Goal: Task Accomplishment & Management: Use online tool/utility

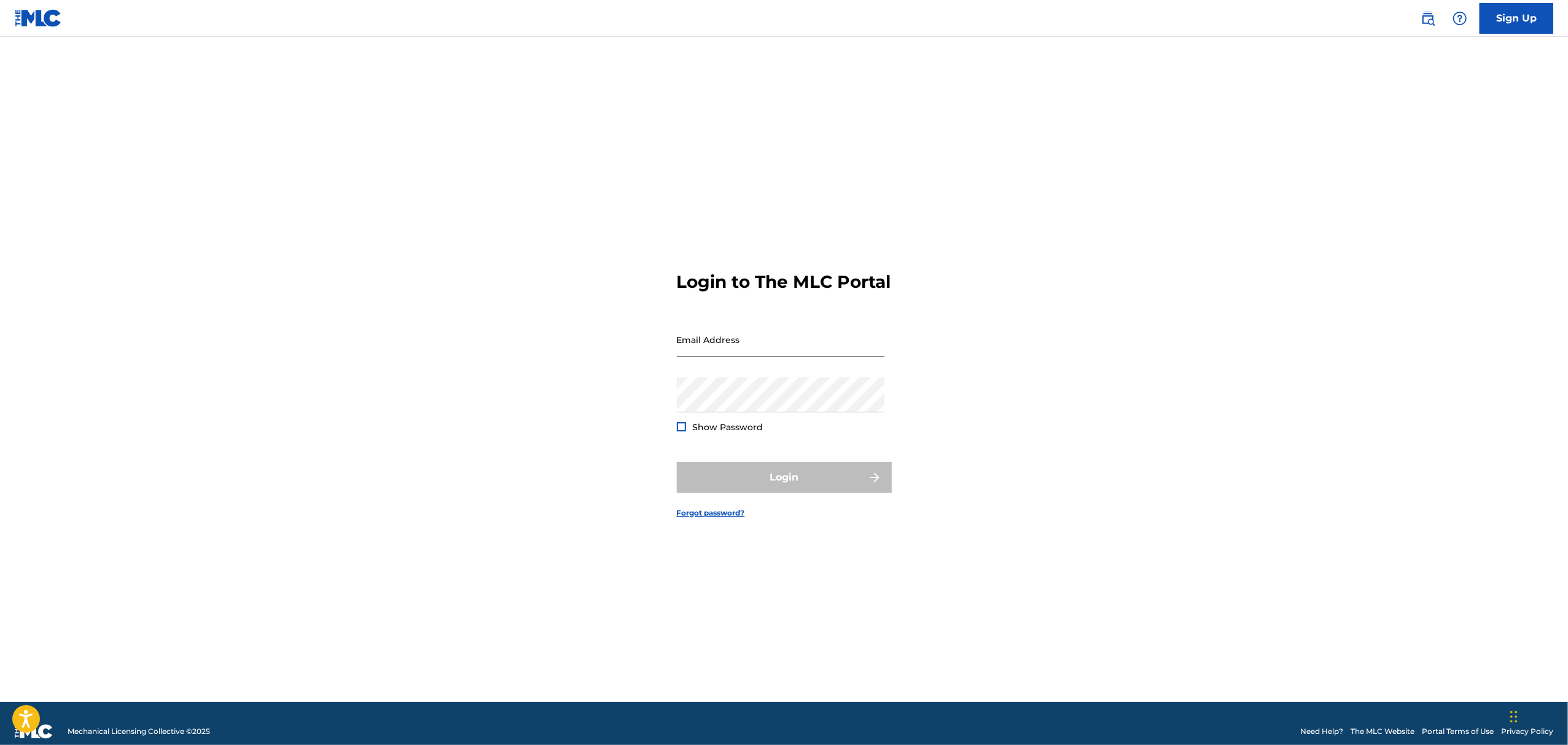
click at [755, 350] on input "Email Address" at bounding box center [780, 339] width 208 height 35
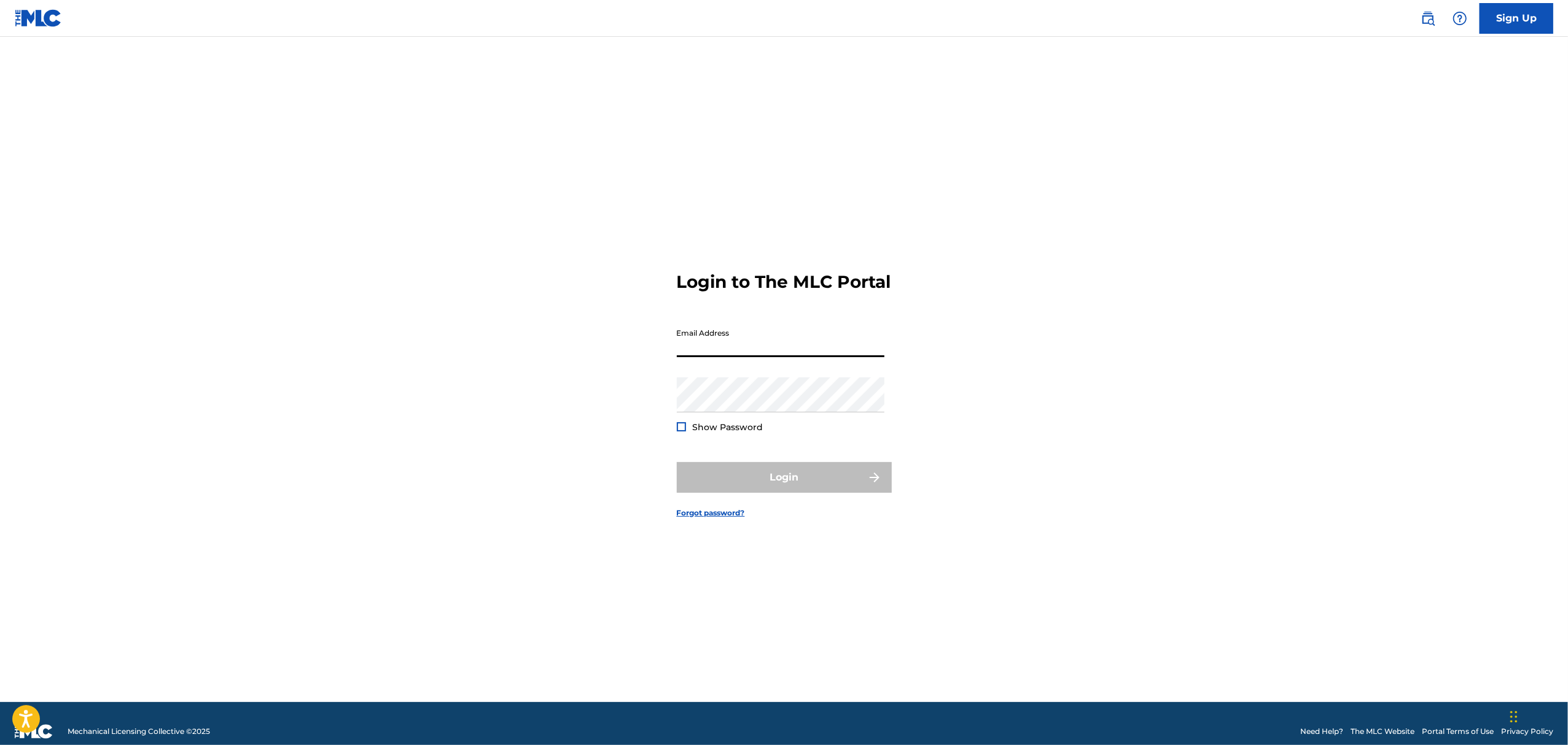
type input "[EMAIL_ADDRESS][DOMAIN_NAME]"
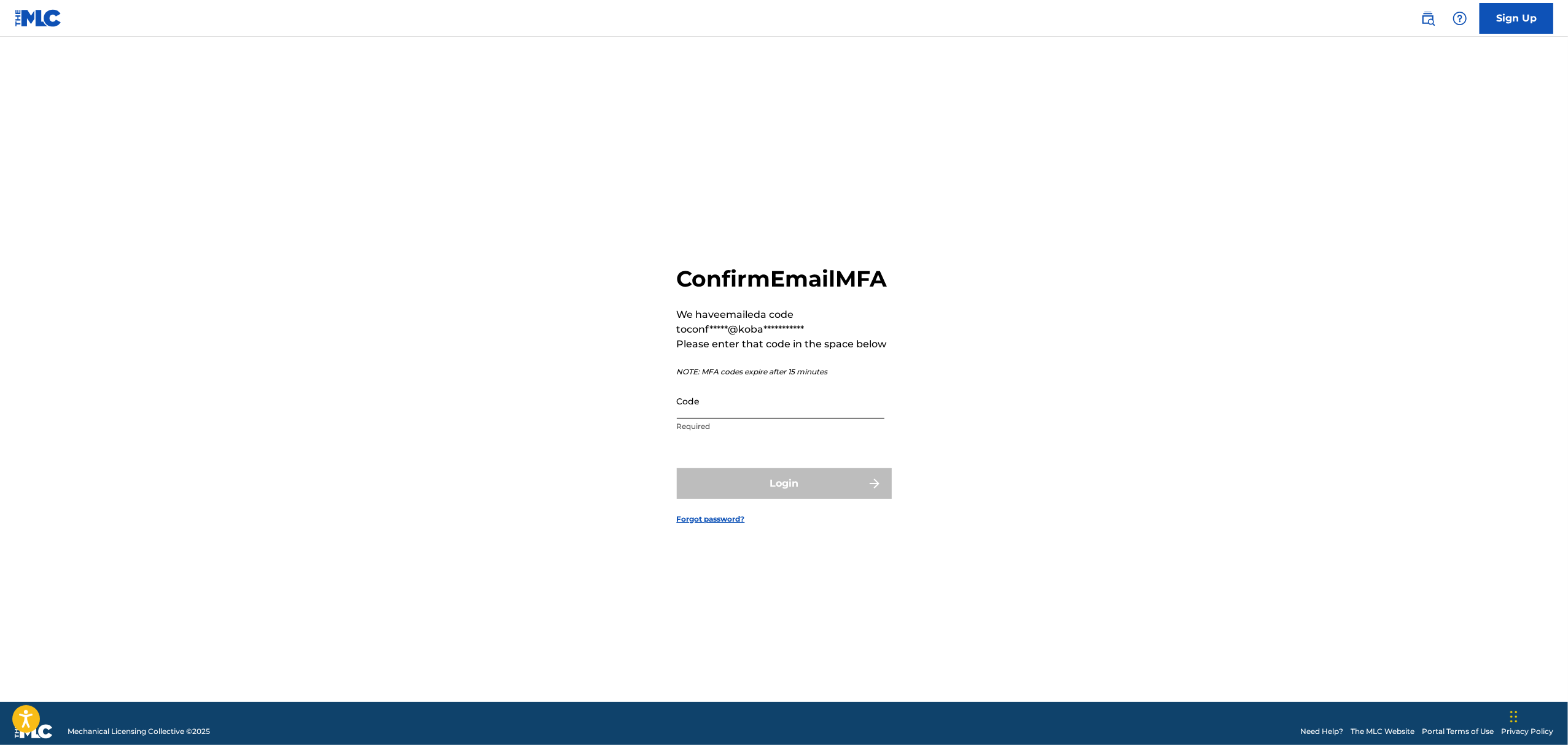
click at [694, 418] on input "Code" at bounding box center [780, 401] width 208 height 35
paste input "972204"
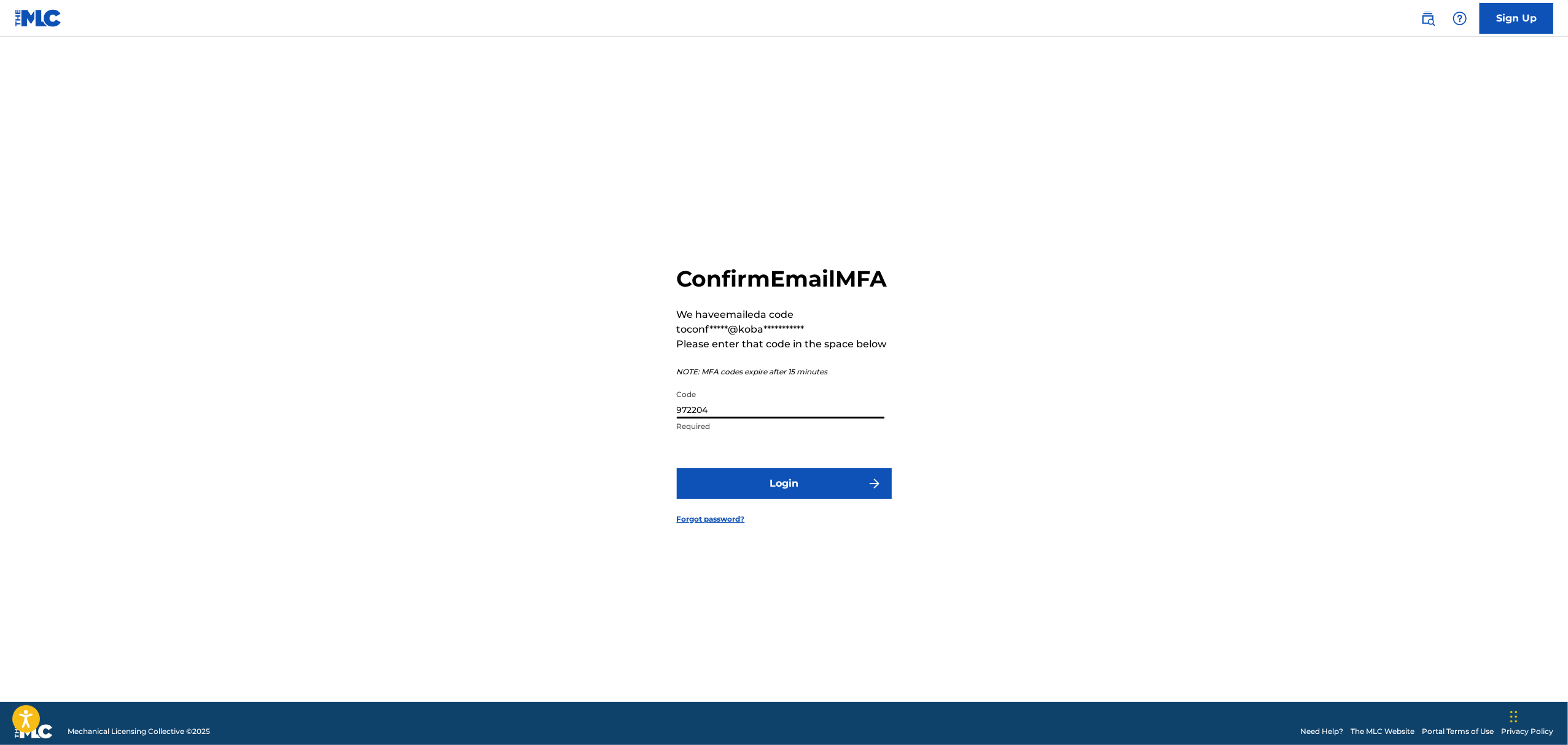
type input "972204"
click at [722, 473] on form "**********" at bounding box center [784, 385] width 215 height 635
click at [725, 487] on button "Login" at bounding box center [784, 484] width 215 height 31
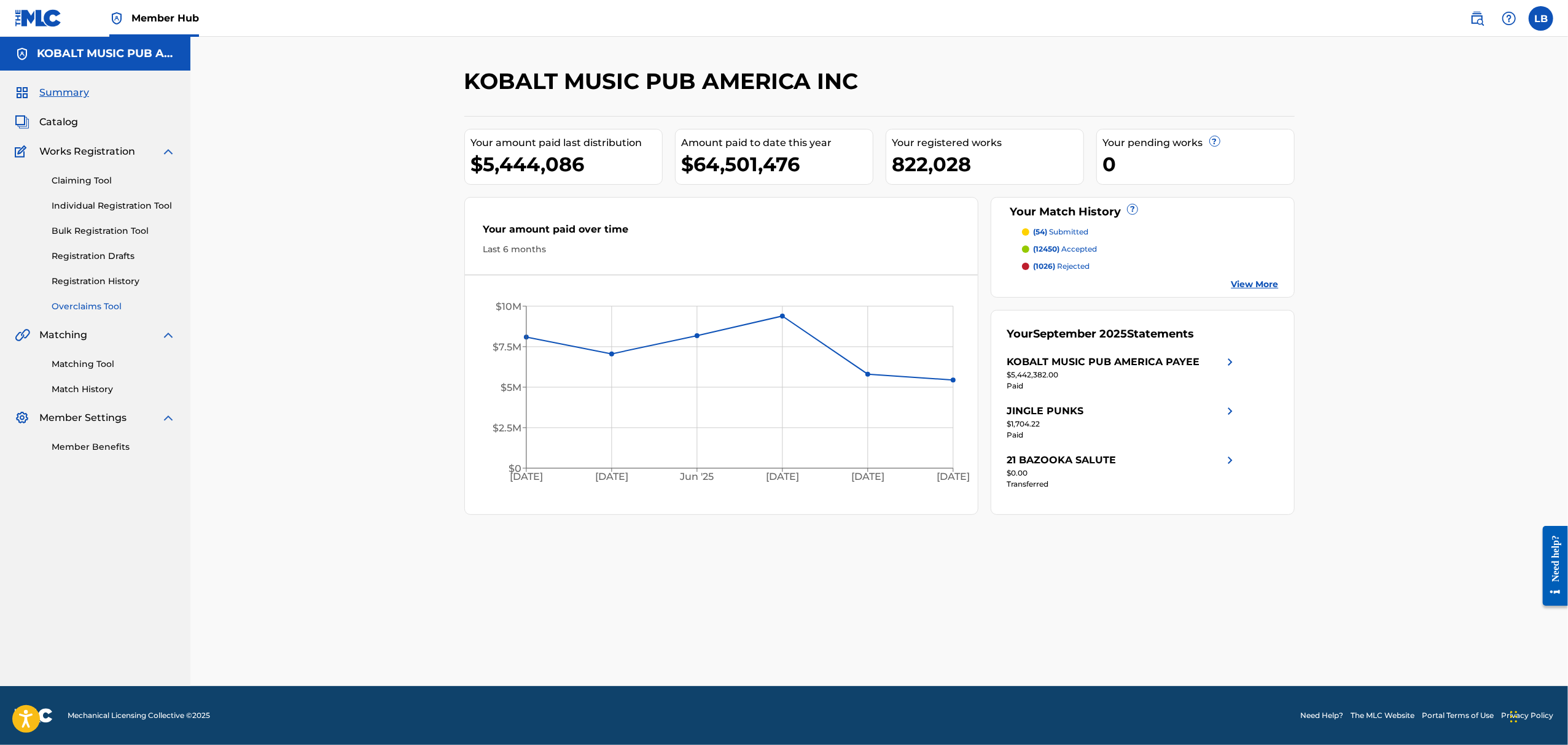
click at [96, 306] on link "Overclaims Tool" at bounding box center [113, 306] width 124 height 13
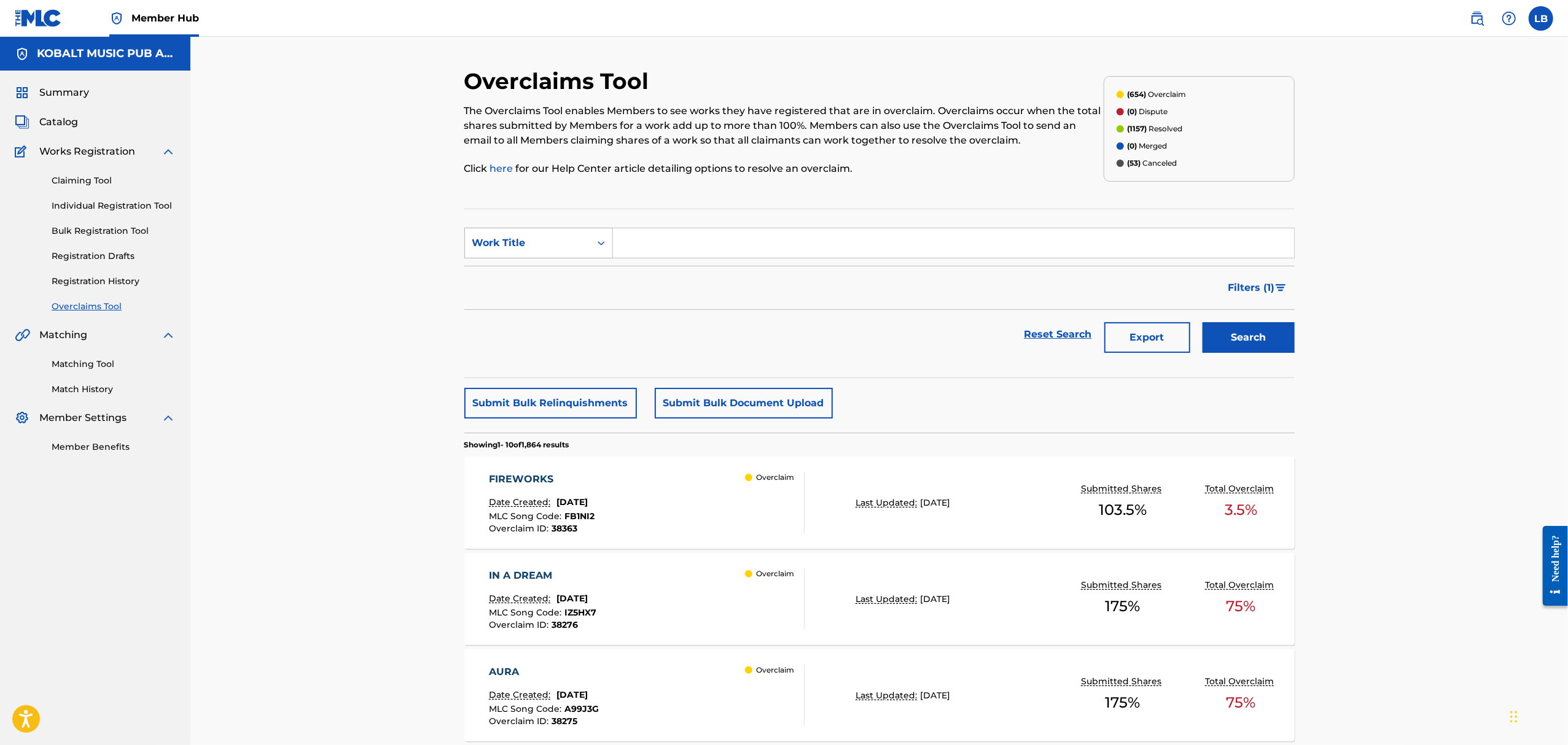
click at [545, 249] on div "Work Title" at bounding box center [527, 243] width 110 height 15
click at [537, 307] on div "Overclaim ID" at bounding box center [539, 305] width 147 height 31
click at [629, 240] on input "Search Form" at bounding box center [954, 242] width 681 height 29
paste input "38250"
type input "38250"
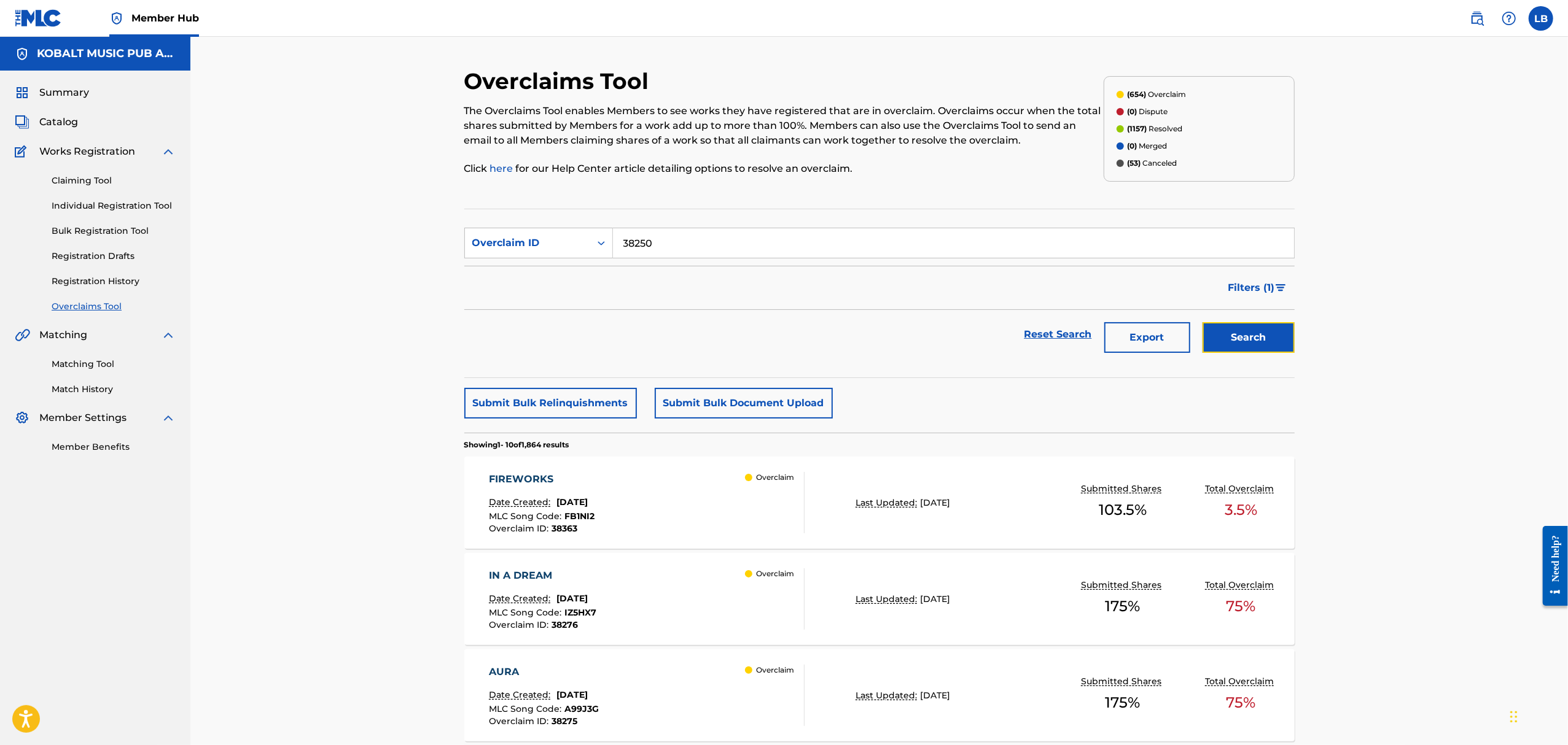
click at [1250, 338] on button "Search" at bounding box center [1248, 338] width 92 height 31
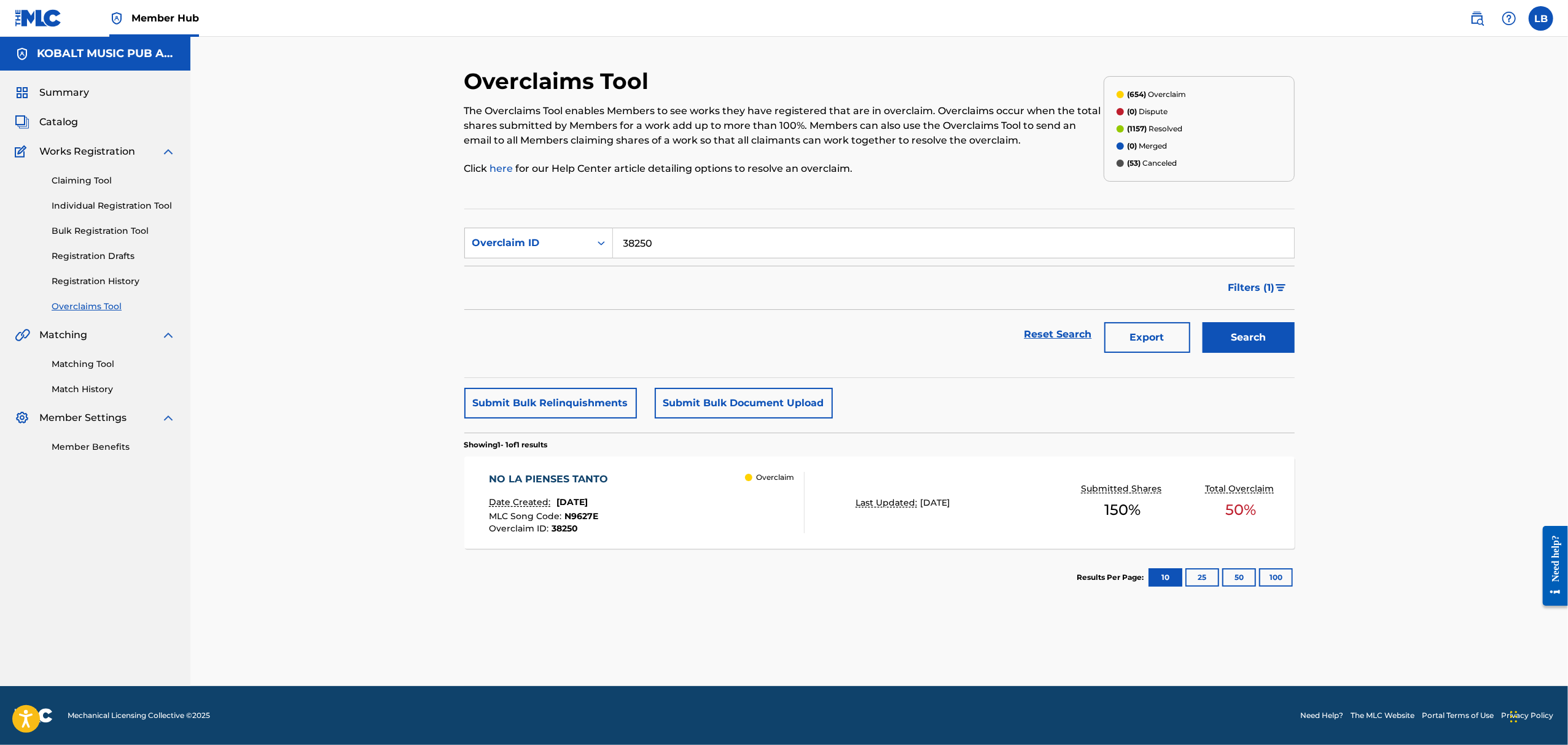
click at [556, 482] on div "NO LA PIENSES TANTO" at bounding box center [551, 480] width 125 height 15
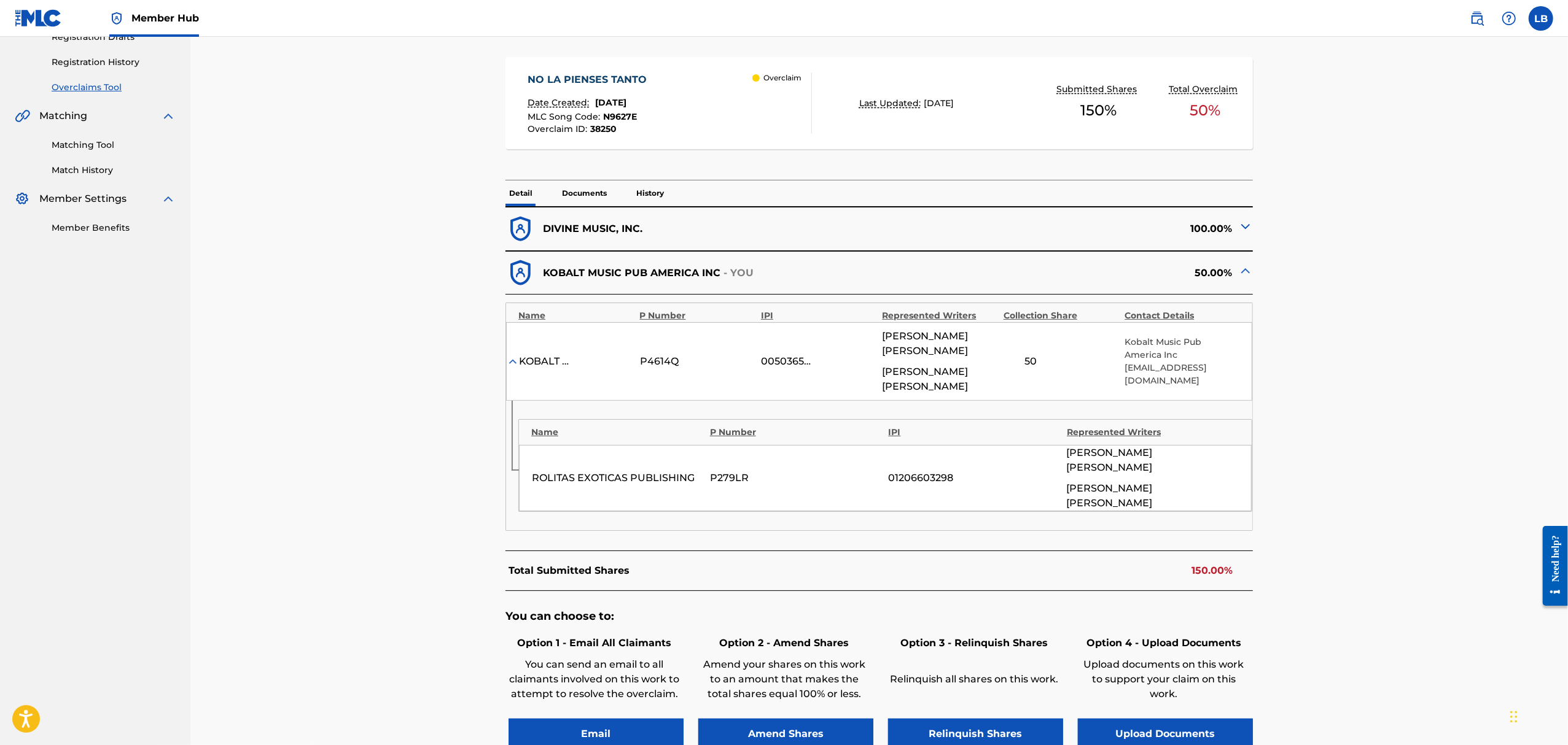
scroll to position [194, 0]
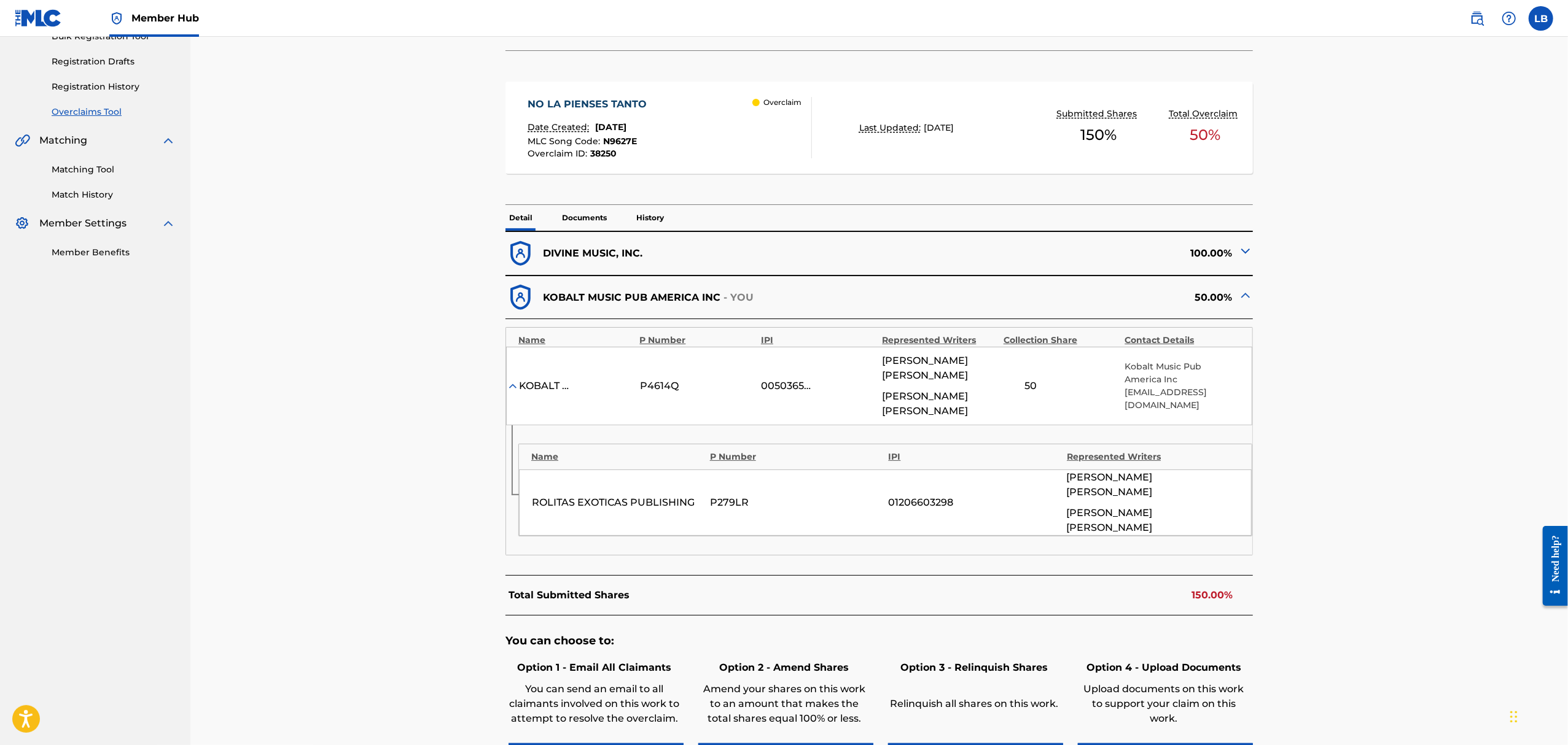
click at [1074, 257] on div "100.00%" at bounding box center [1066, 254] width 374 height 30
click at [1248, 256] on img at bounding box center [1245, 251] width 15 height 15
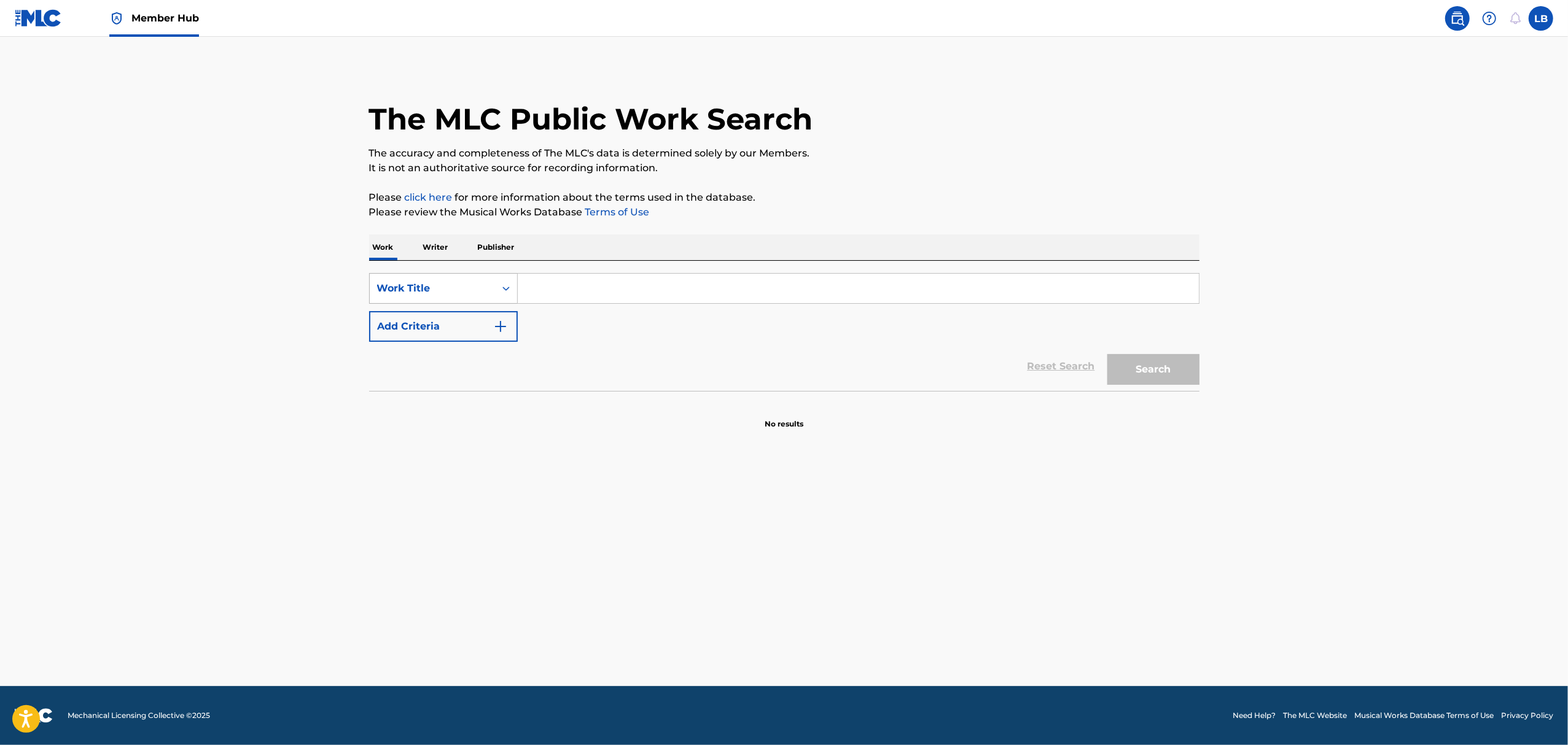
click at [500, 283] on icon "Search Form" at bounding box center [506, 288] width 12 height 12
click at [477, 320] on div "MLC Song Code" at bounding box center [443, 319] width 147 height 31
click at [578, 304] on div "Search Form" at bounding box center [859, 289] width 682 height 31
click at [575, 288] on input "Search Form" at bounding box center [859, 288] width 681 height 29
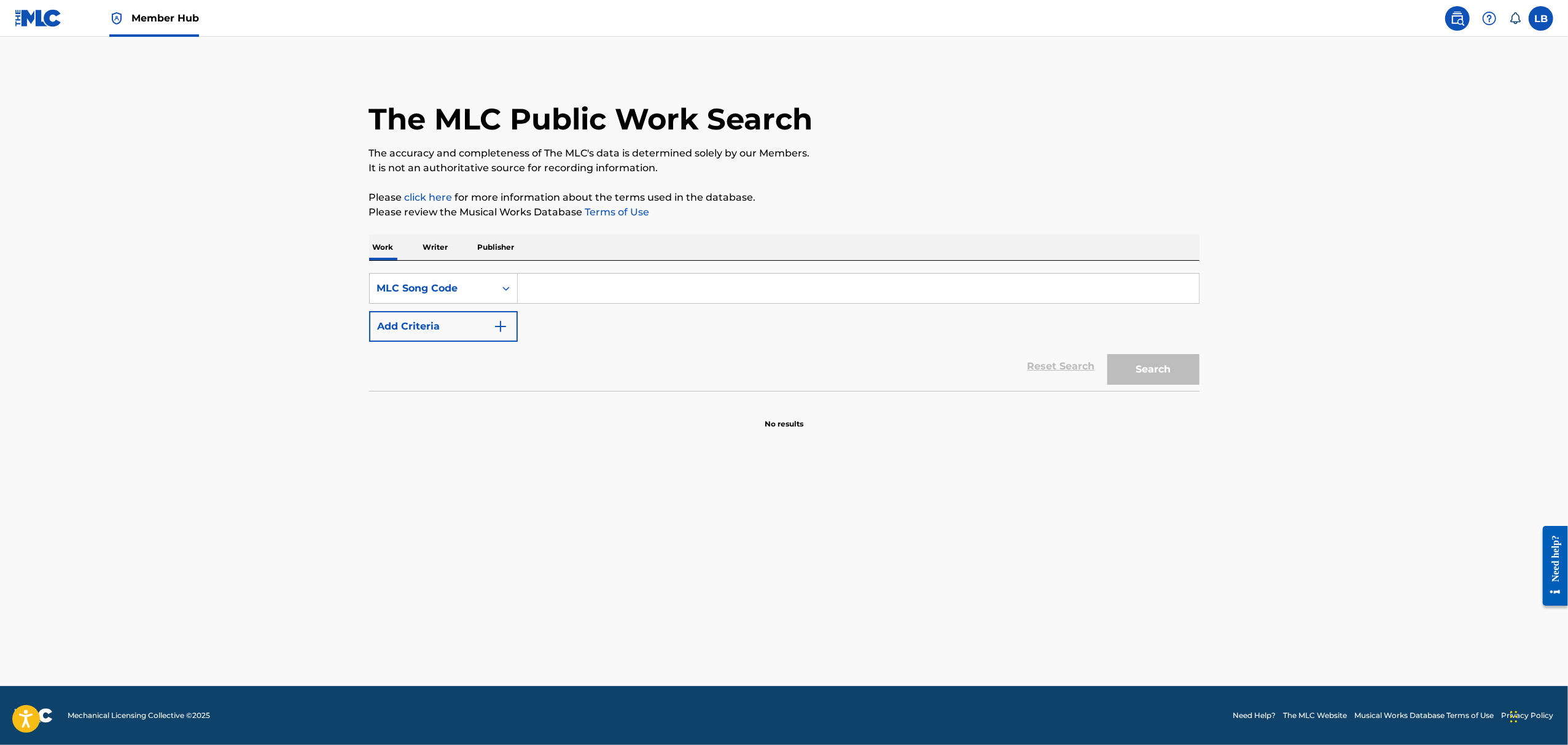
paste input "SD7EES"
type input "SD7EES"
click at [1153, 359] on button "Search" at bounding box center [1154, 370] width 92 height 31
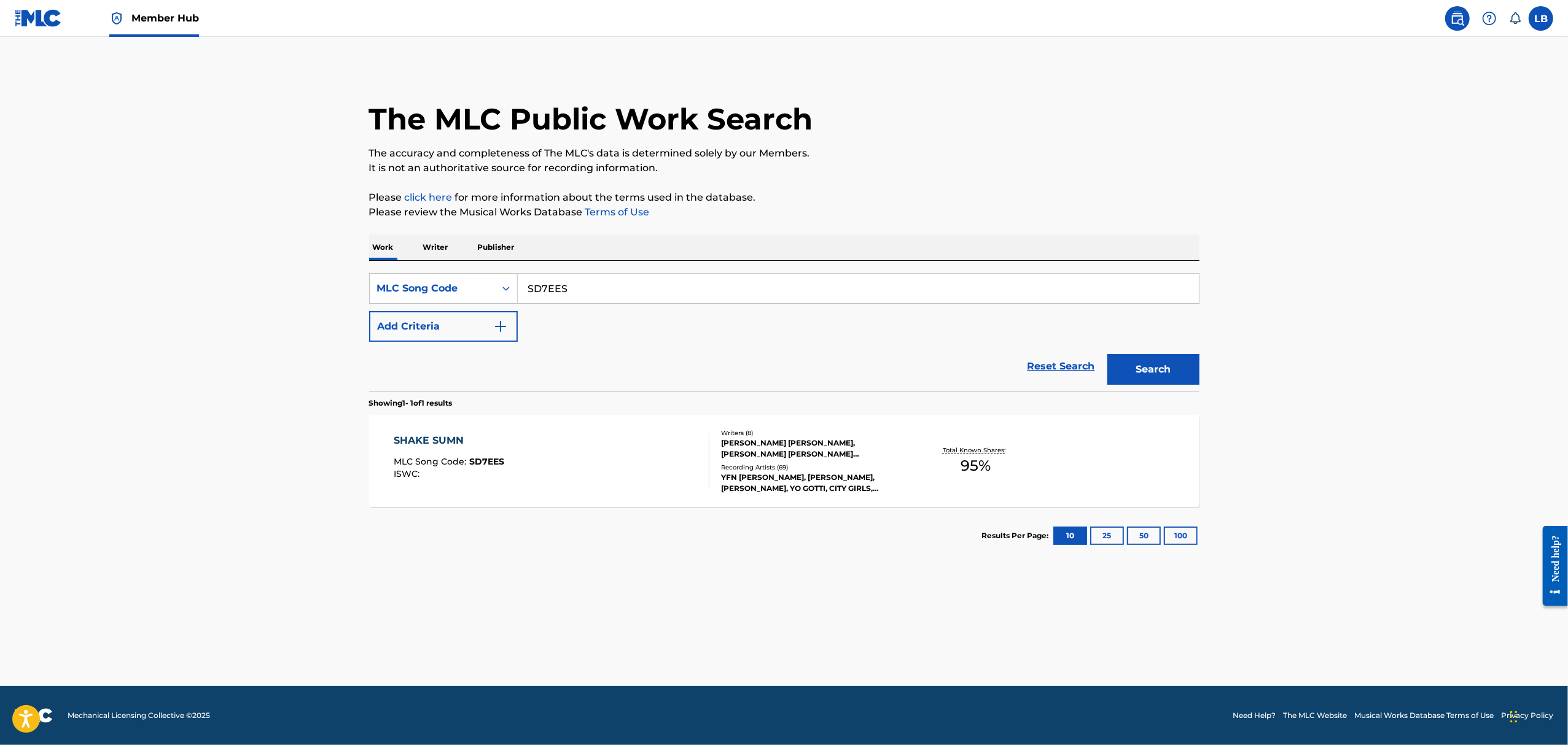
click at [642, 458] on div "SHAKE SUMN MLC Song Code : SD7EES ISWC :" at bounding box center [551, 461] width 316 height 56
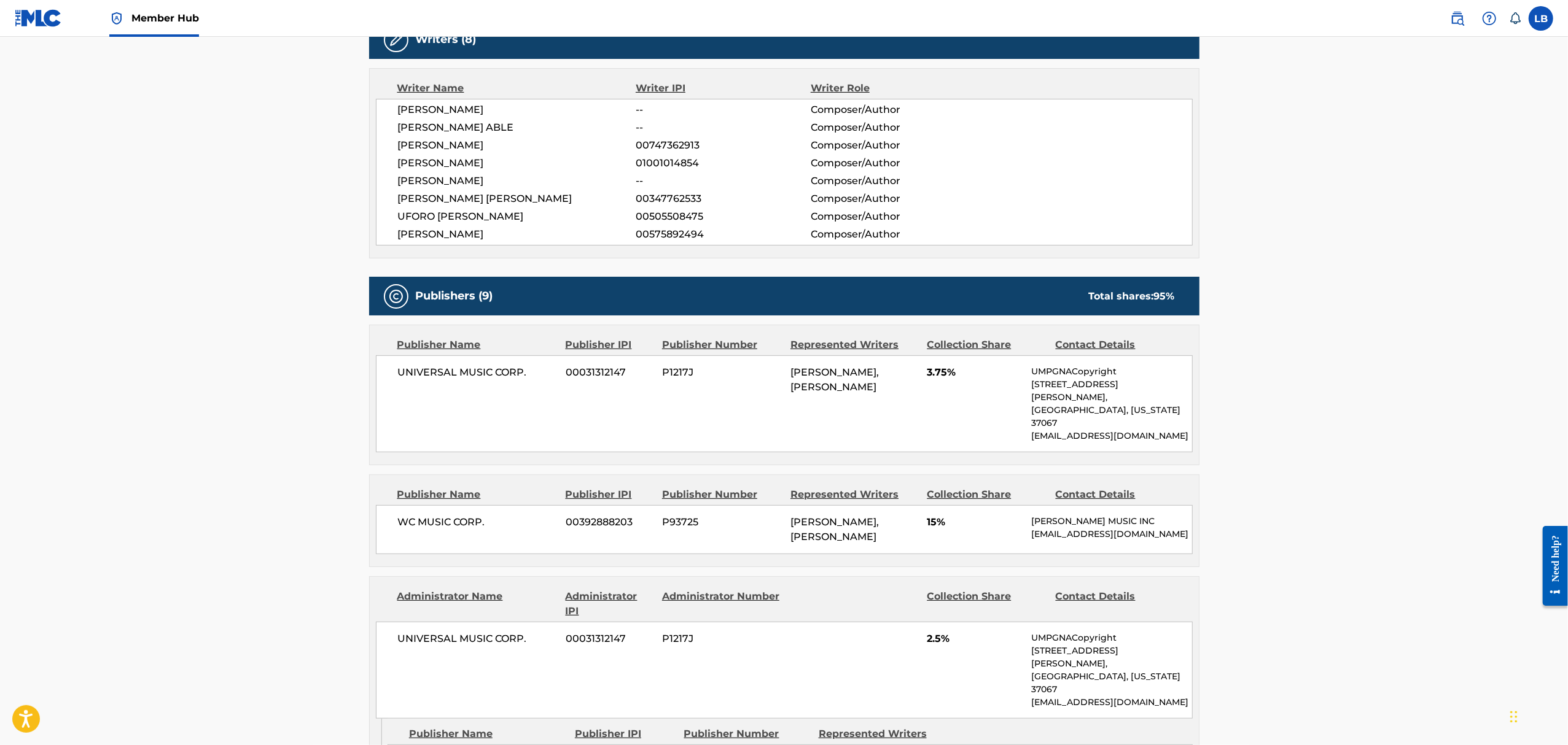
scroll to position [327, 0]
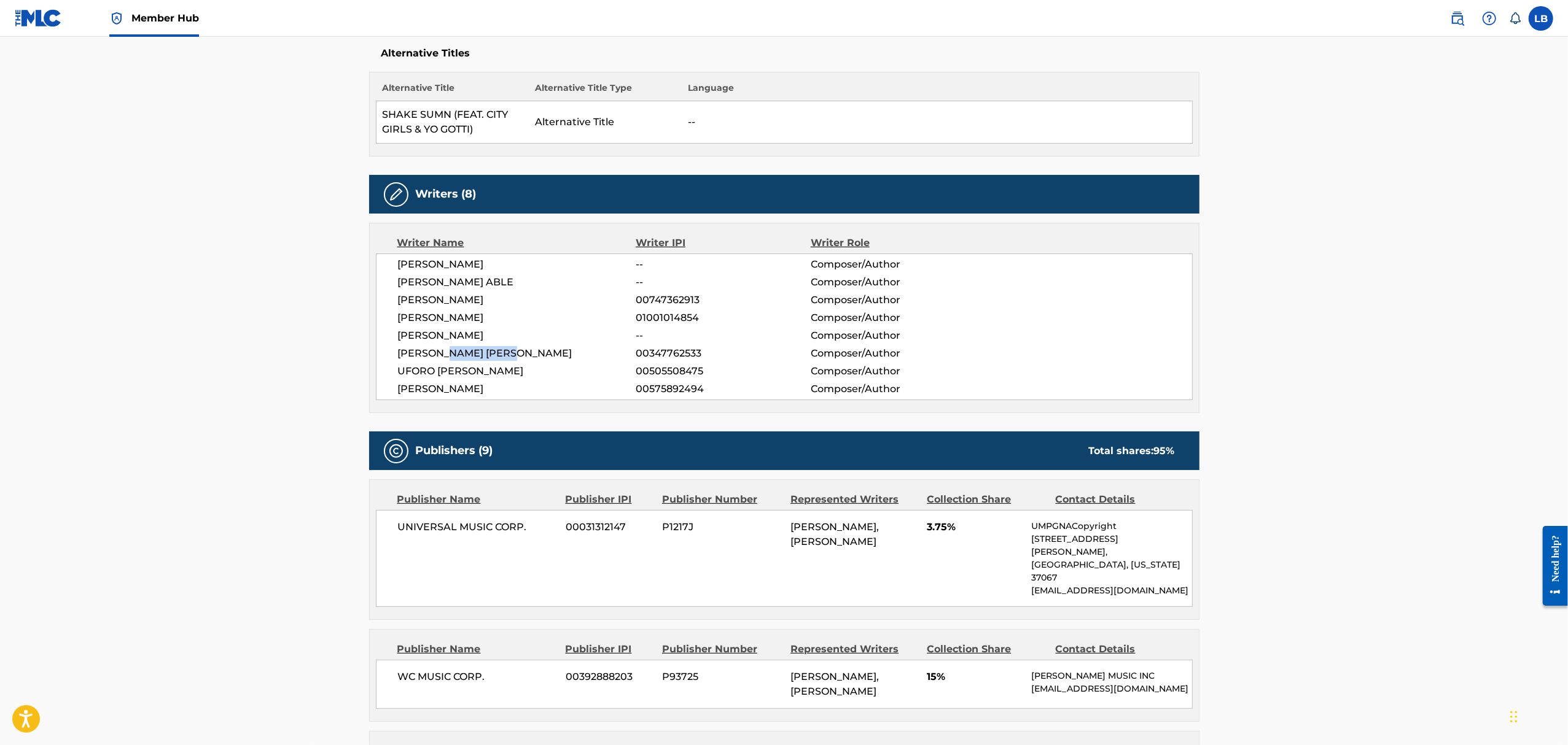
drag, startPoint x: 450, startPoint y: 357, endPoint x: 525, endPoint y: 355, distance: 75.0
click at [525, 355] on span "MARIO SENTELL GIDEN" at bounding box center [517, 354] width 239 height 15
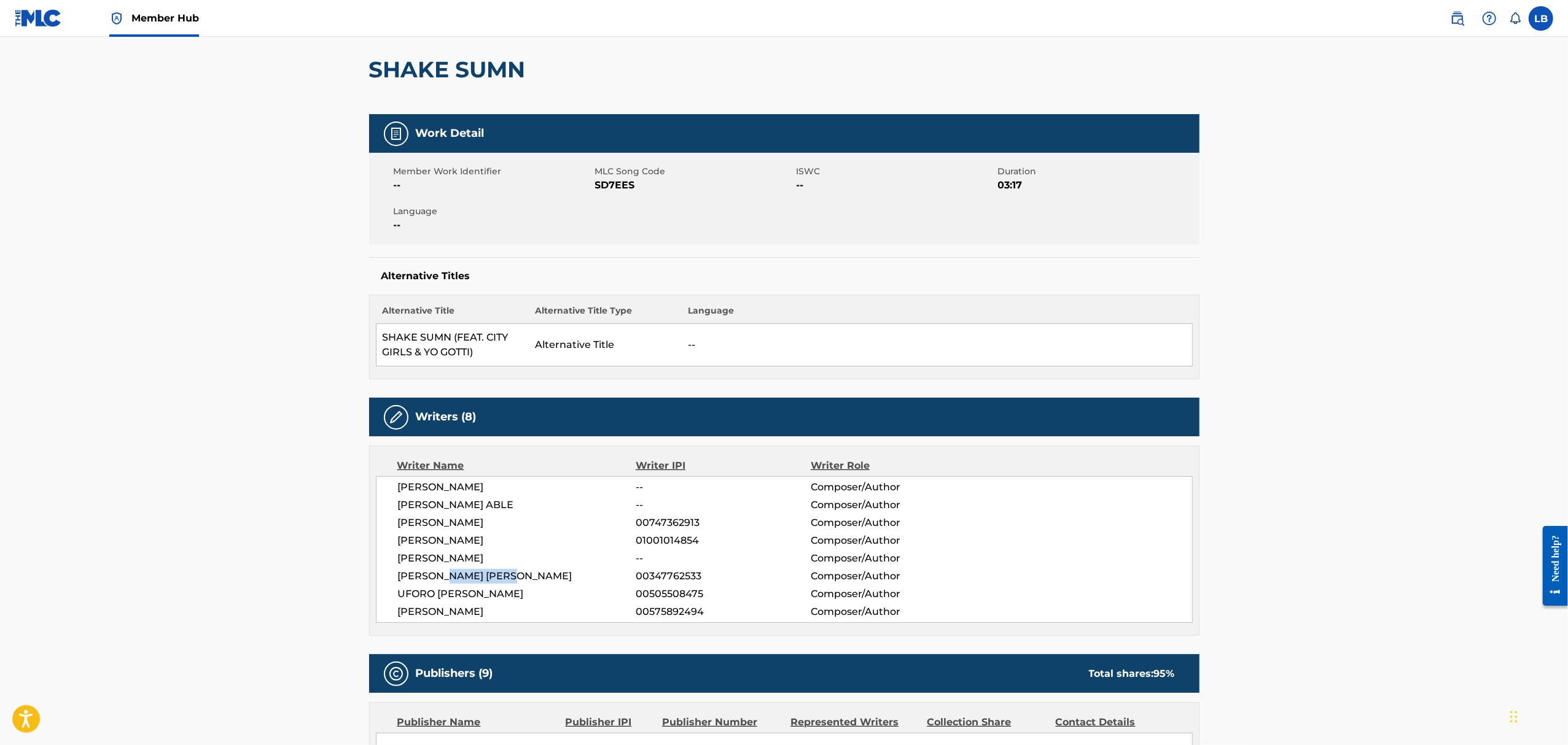
scroll to position [82, 0]
